Goal: Information Seeking & Learning: Learn about a topic

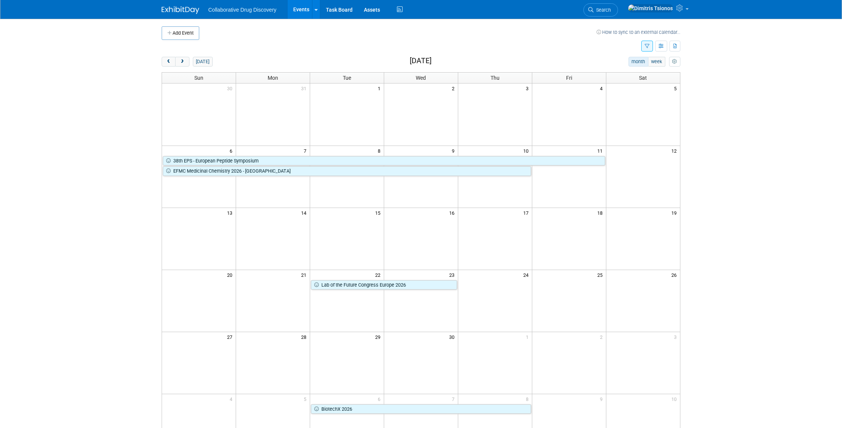
click at [297, 12] on link "Events" at bounding box center [300, 9] width 27 height 19
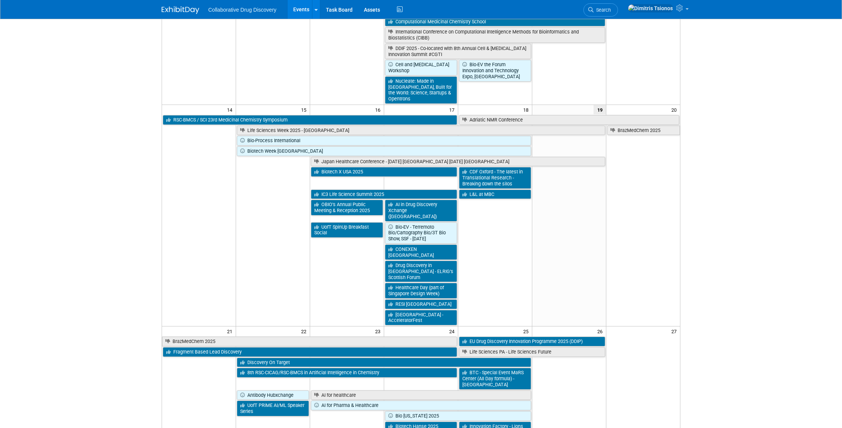
scroll to position [244, 0]
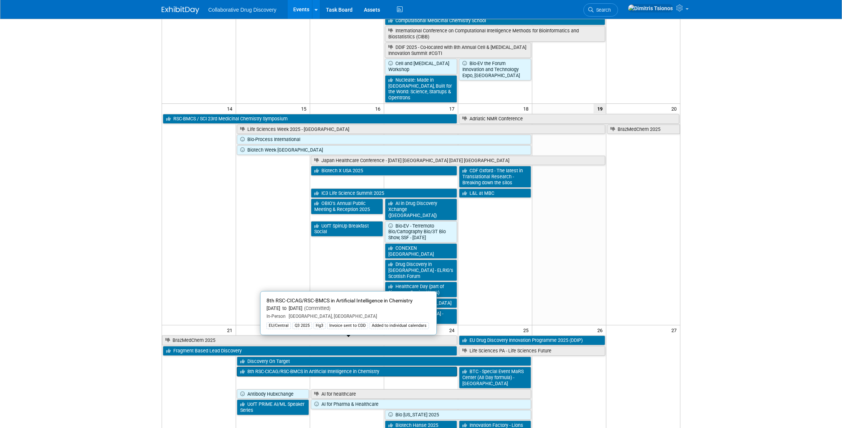
click at [253, 366] on link "8th RSC-CICAG/RSC-BMCS in Artificial Intelligence in Chemistry" at bounding box center [347, 371] width 220 height 10
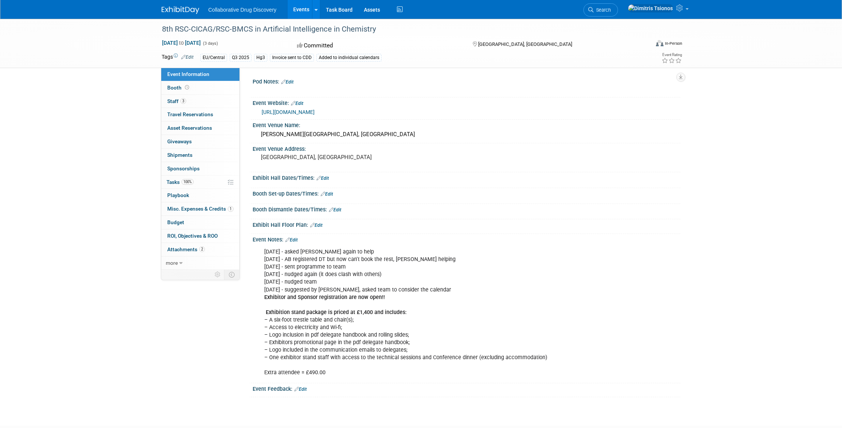
click at [287, 108] on div "https://www.rscbmcs.org/events/aichem8/" at bounding box center [468, 112] width 413 height 9
click at [286, 110] on link "https://www.rscbmcs.org/events/aichem8/" at bounding box center [288, 112] width 53 height 6
